Goal: Transaction & Acquisition: Purchase product/service

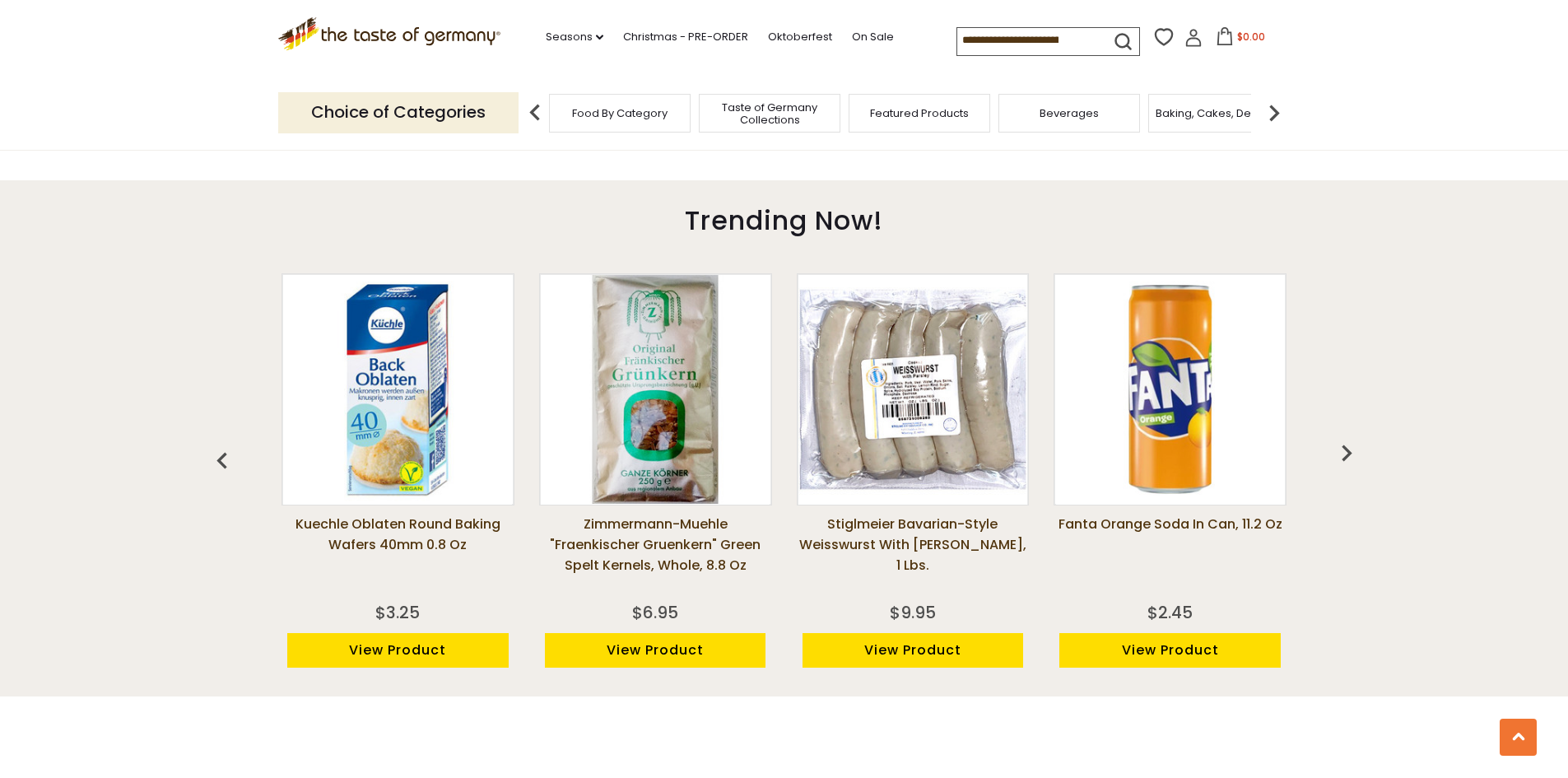
scroll to position [1235, 0]
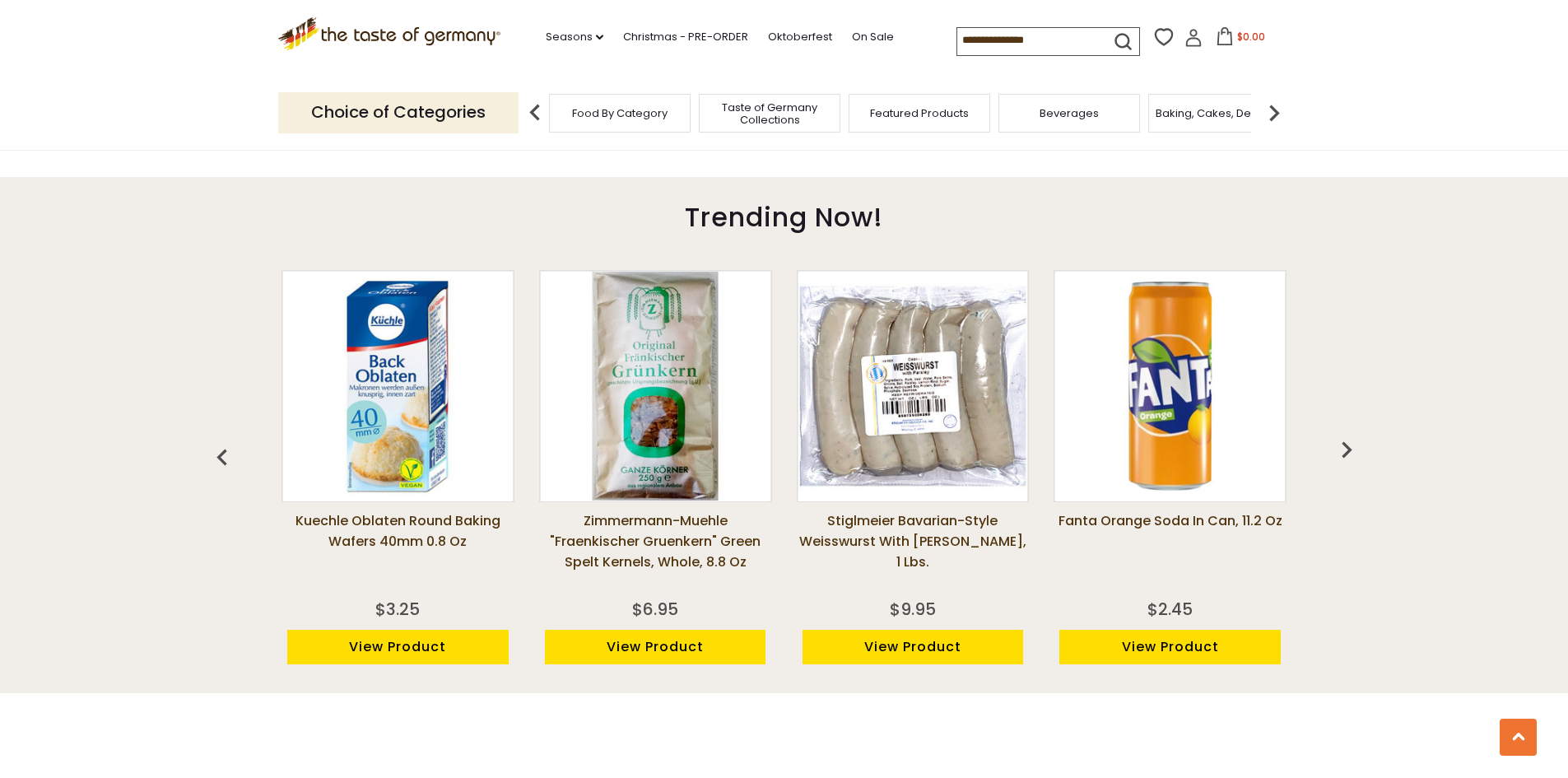
click at [384, 433] on img at bounding box center [397, 385] width 228 height 229
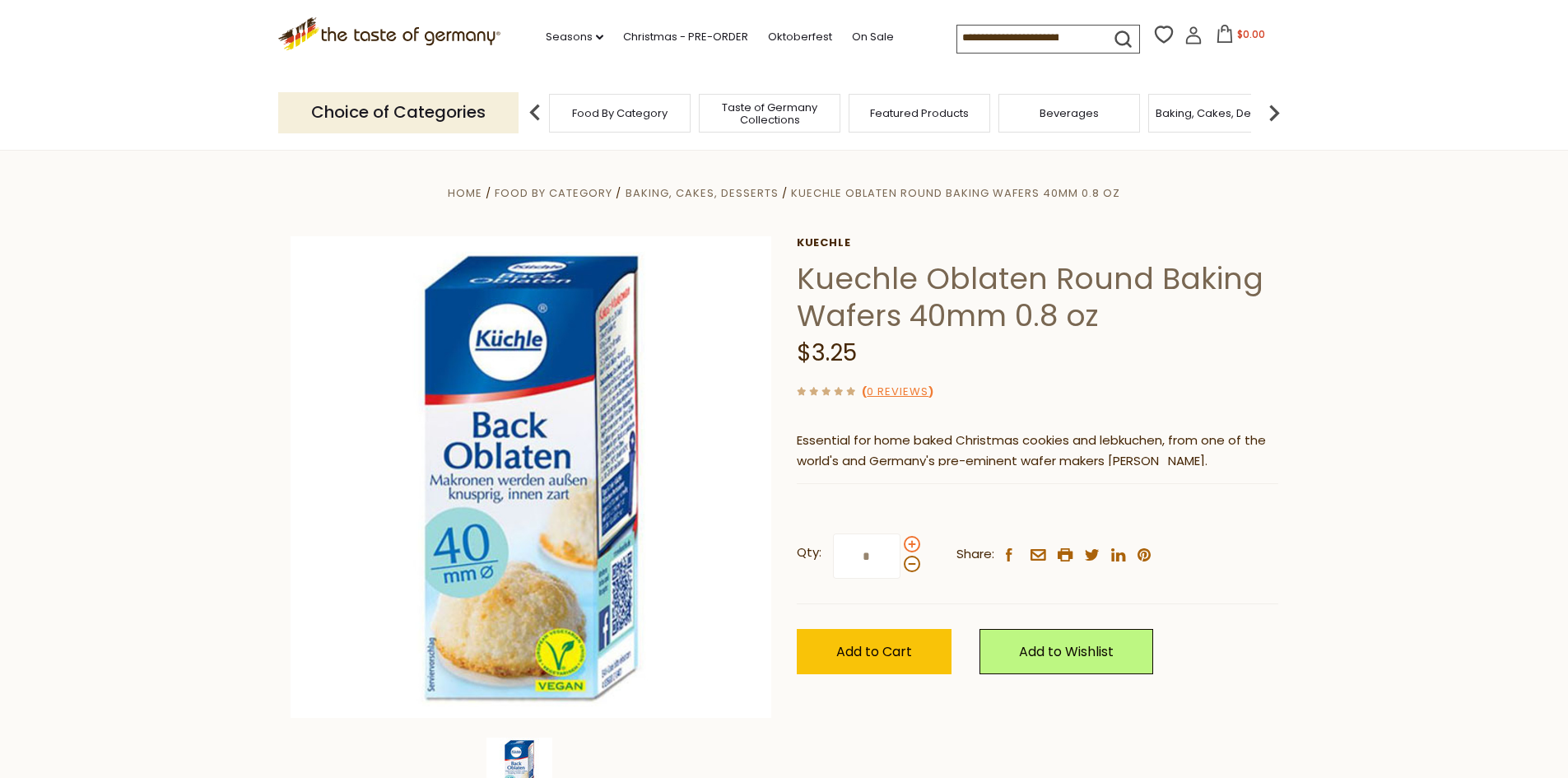
click at [905, 544] on span at bounding box center [912, 544] width 17 height 17
click at [900, 544] on input "*" at bounding box center [866, 556] width 67 height 46
type input "*"
click at [888, 646] on span "Add to Cart" at bounding box center [874, 651] width 76 height 18
click at [787, 116] on span "Taste of Germany Collections" at bounding box center [769, 113] width 131 height 24
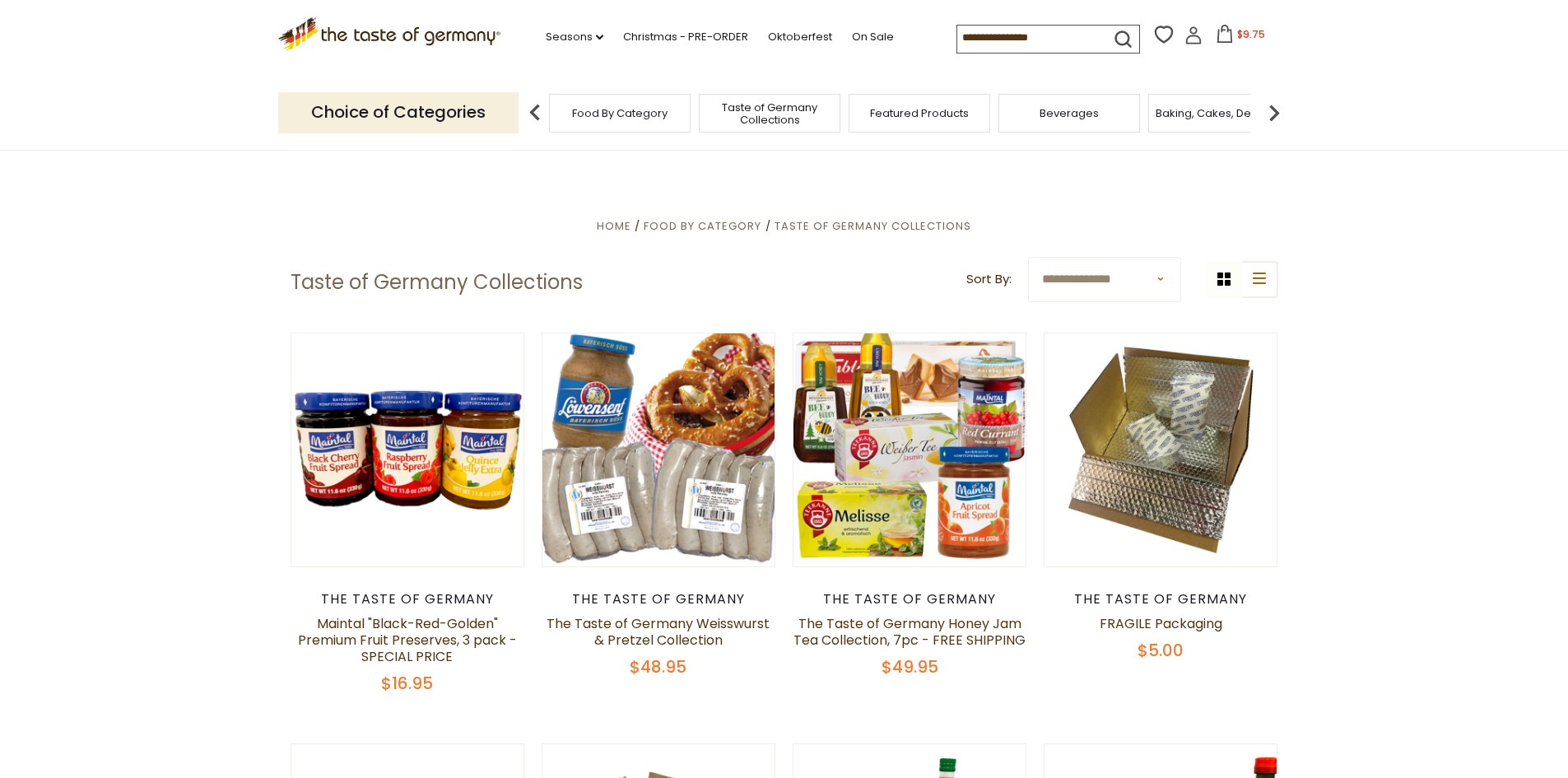
click at [921, 109] on span "Featured Products" at bounding box center [920, 113] width 99 height 13
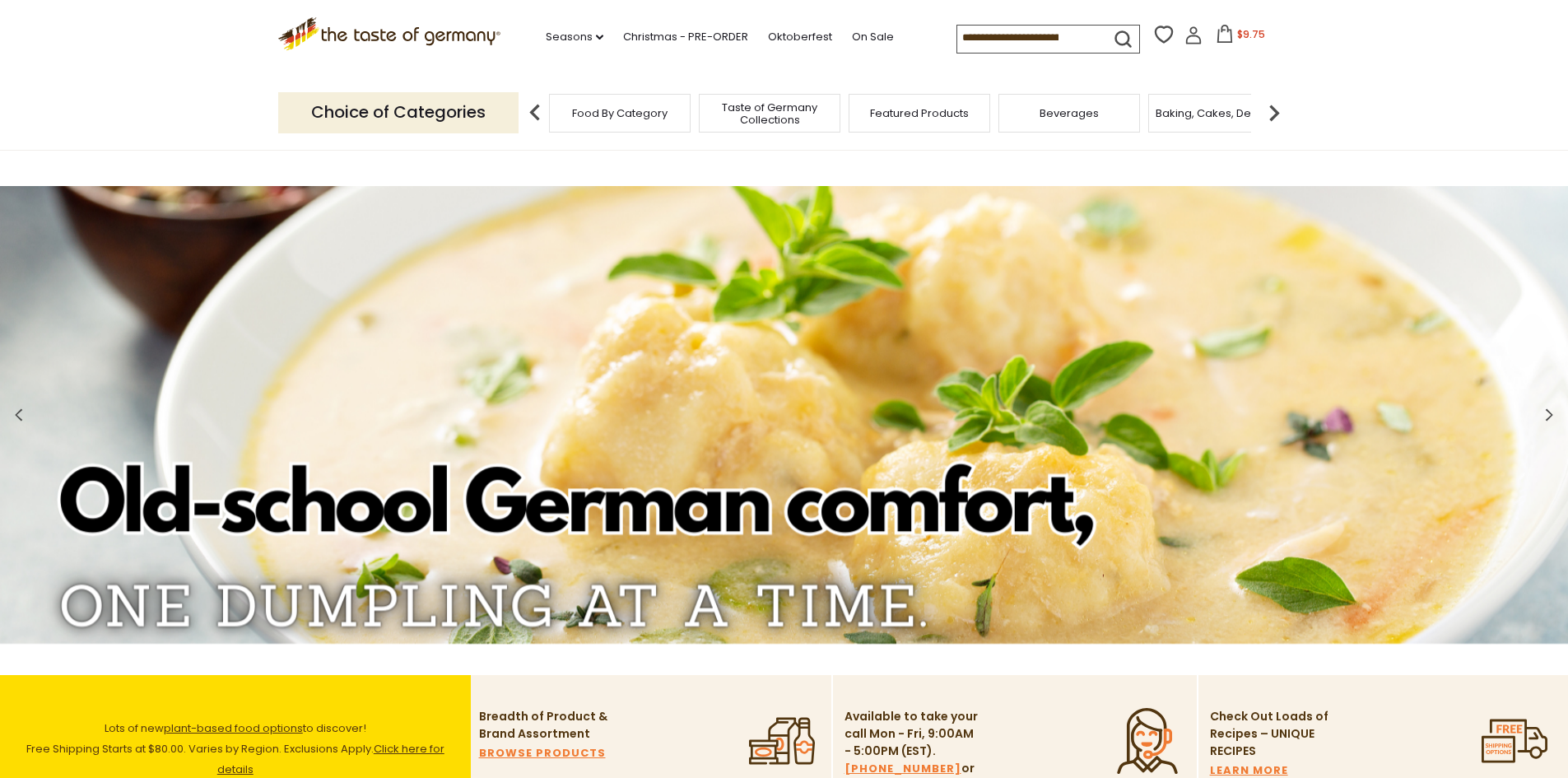
click at [1273, 117] on img at bounding box center [1274, 113] width 33 height 33
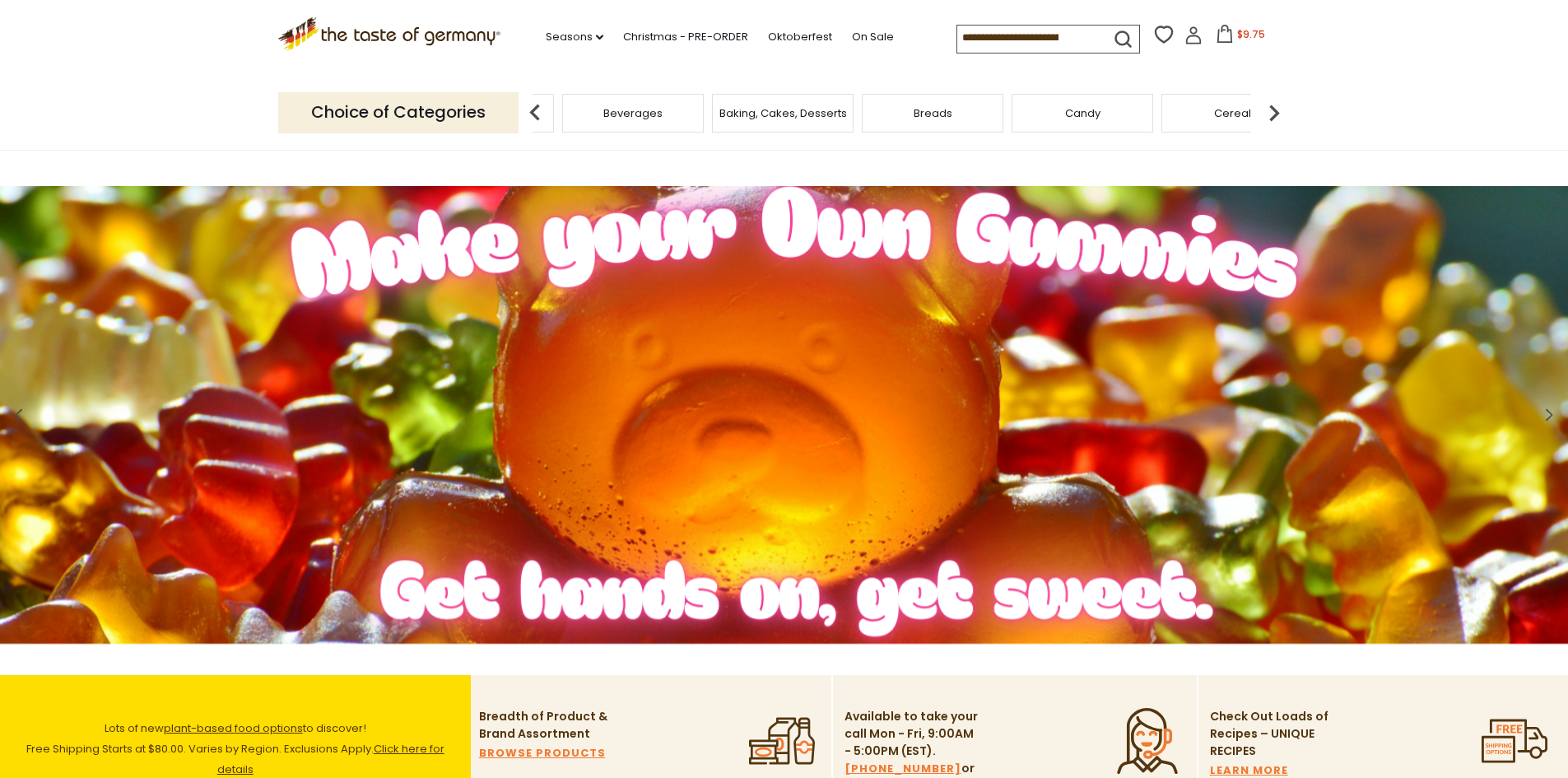
click at [1273, 117] on img at bounding box center [1274, 113] width 33 height 33
click at [1030, 121] on div "Cereal" at bounding box center [1014, 114] width 142 height 39
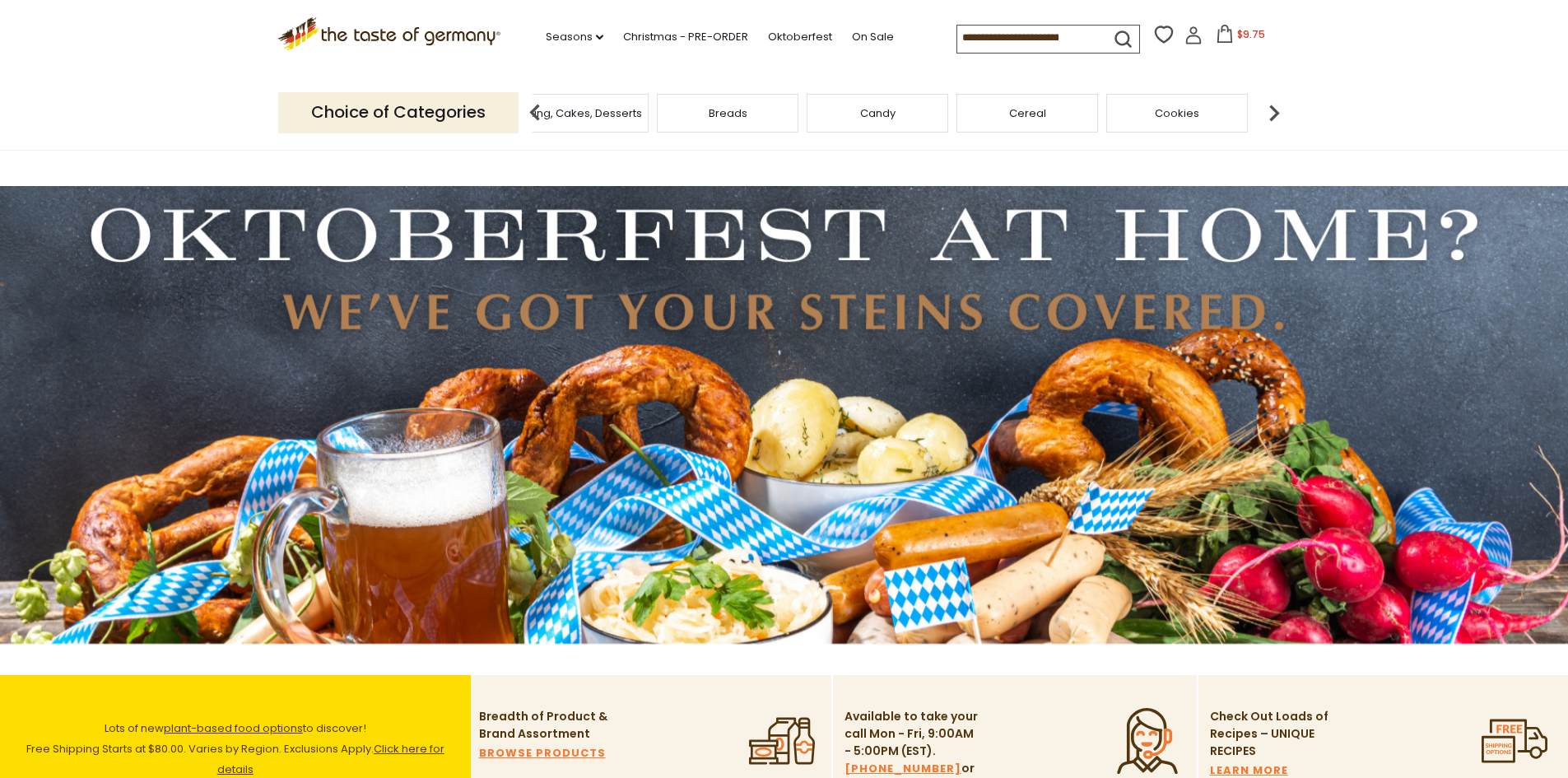
click at [1012, 114] on span "Cereal" at bounding box center [1028, 113] width 37 height 13
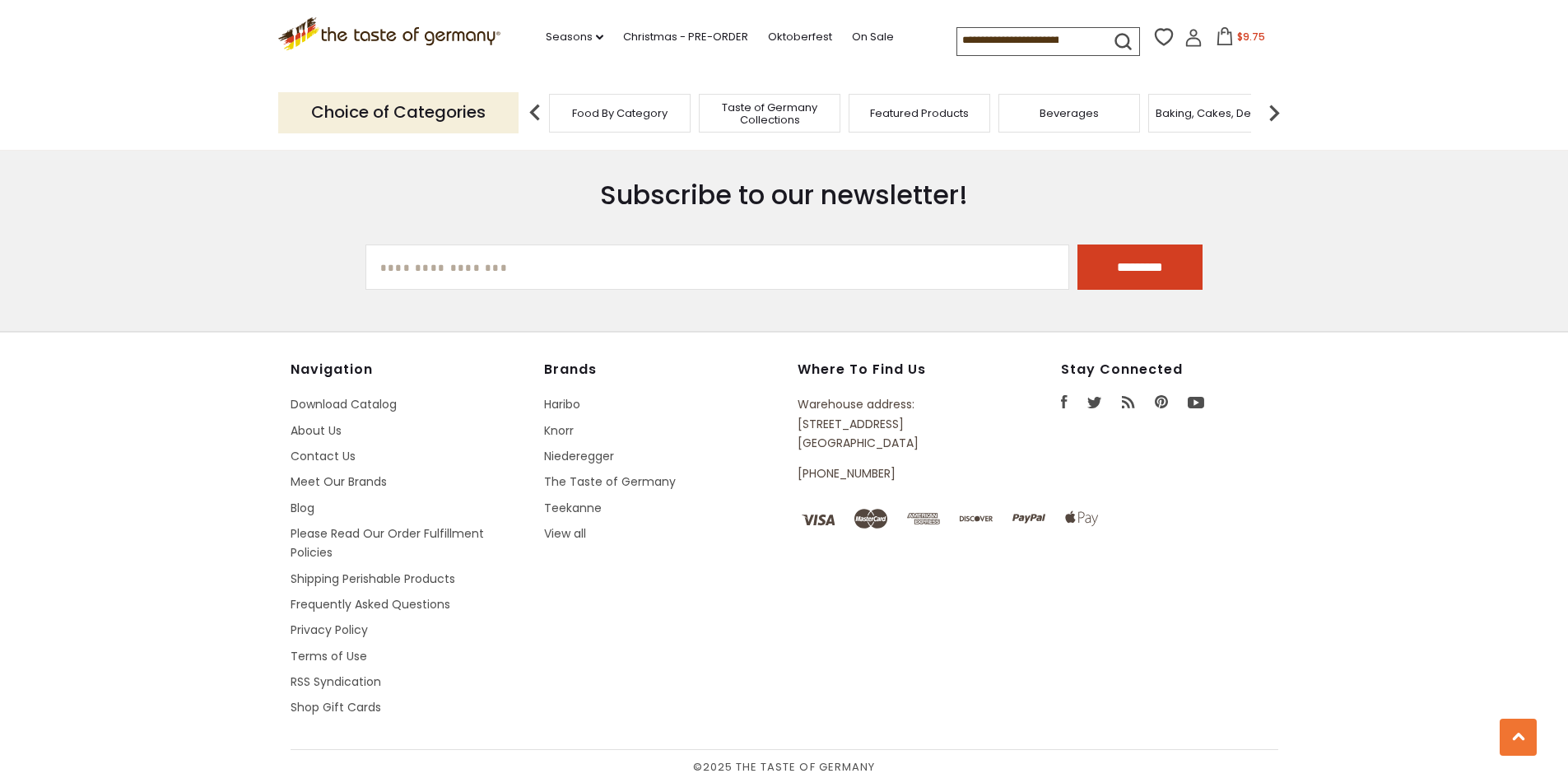
scroll to position [3171, 0]
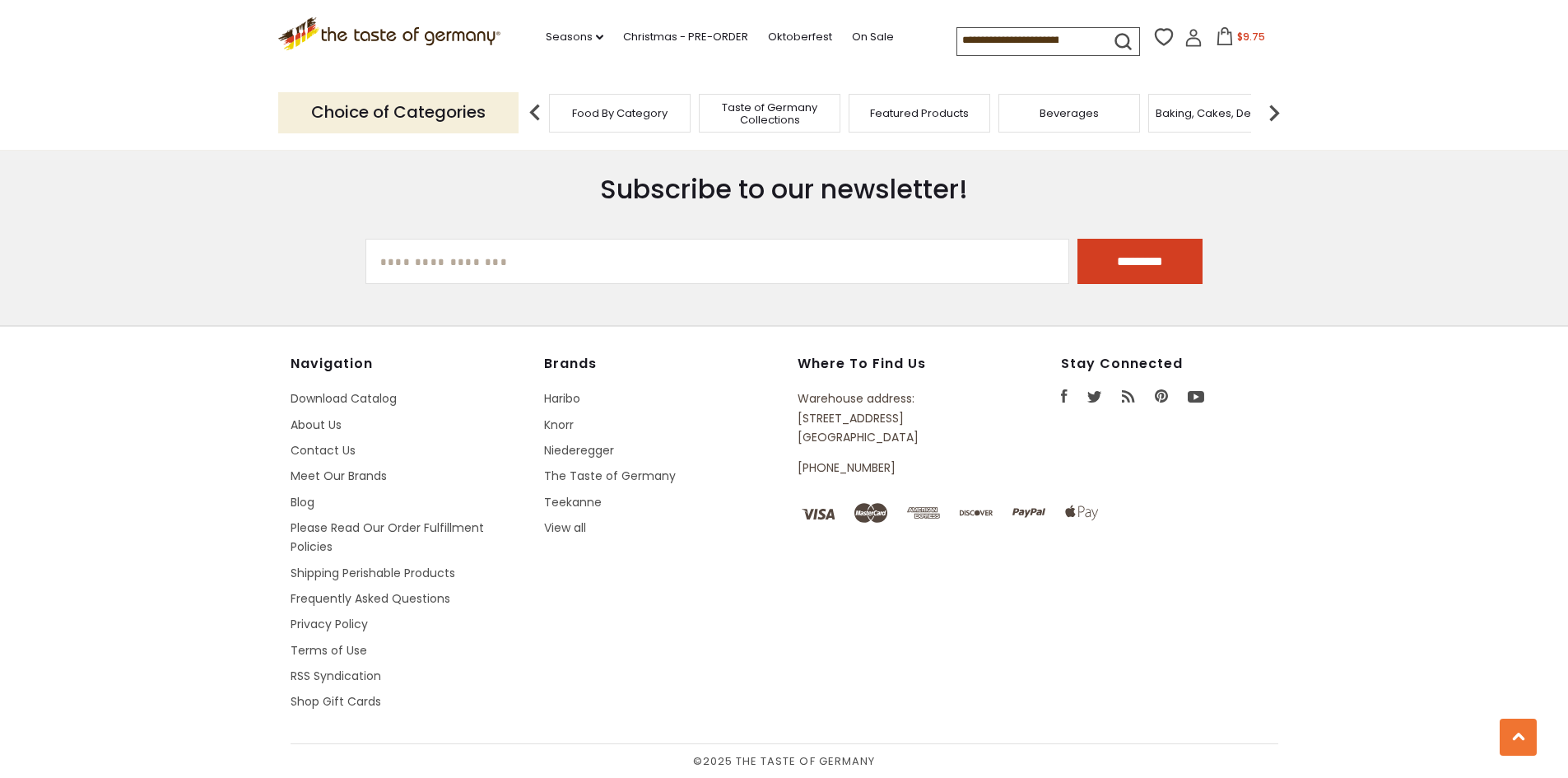
click at [1279, 105] on img at bounding box center [1274, 113] width 33 height 33
click at [1163, 116] on span "Breads" at bounding box center [1151, 113] width 39 height 13
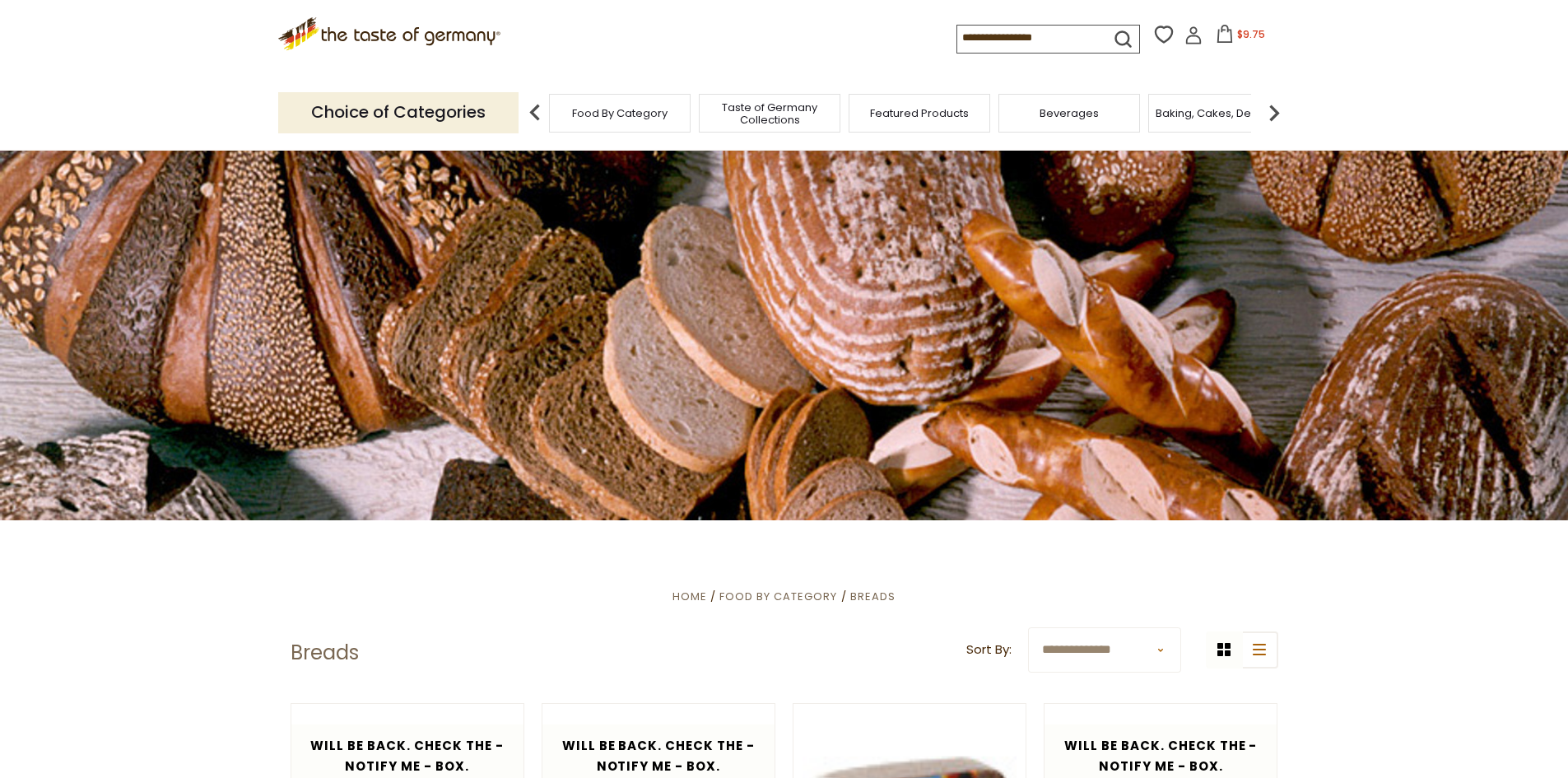
click at [1163, 116] on span "Baking, Cakes, Desserts" at bounding box center [1219, 113] width 127 height 13
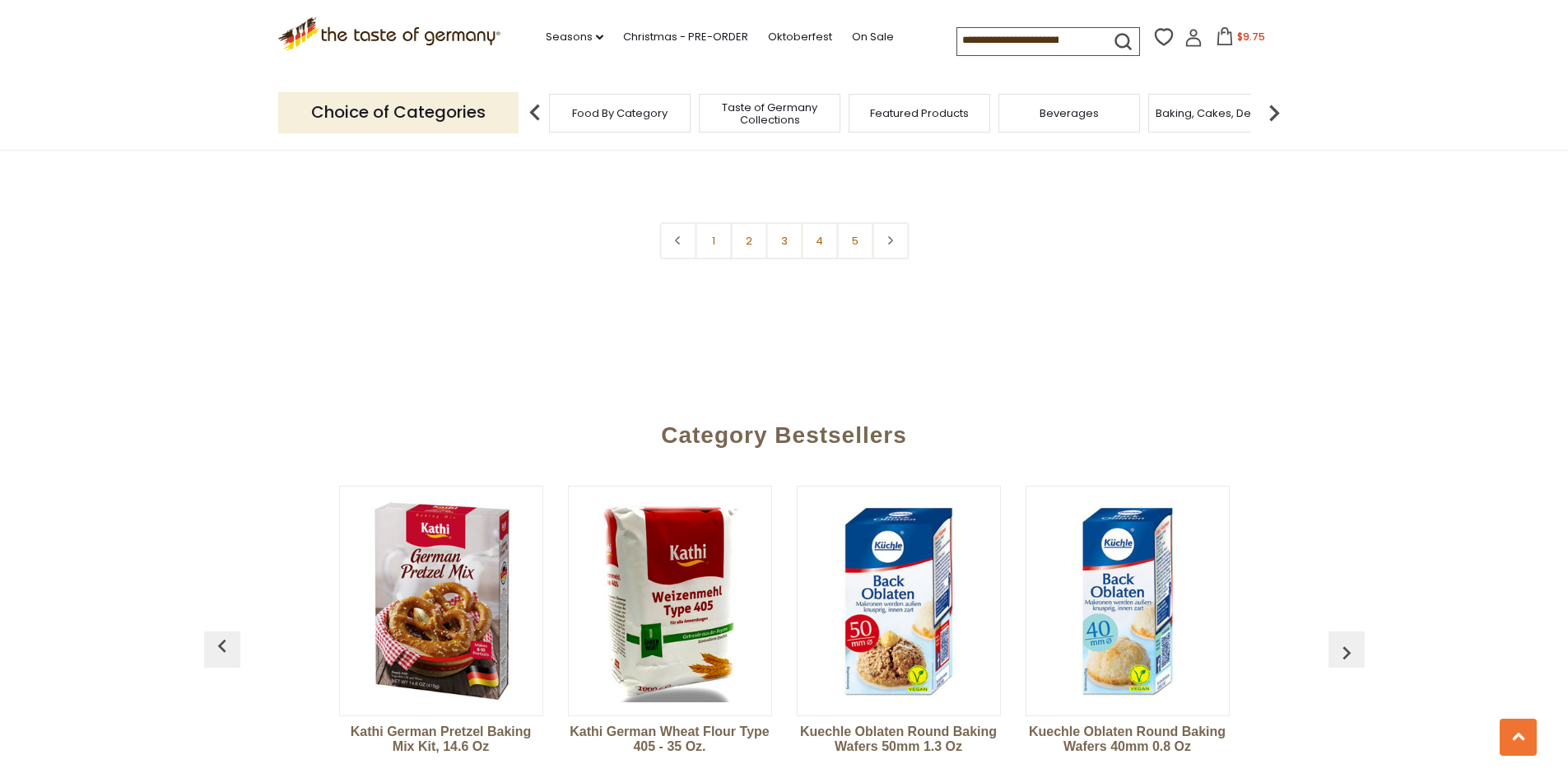
scroll to position [4199, 0]
